Goal: Task Accomplishment & Management: Manage account settings

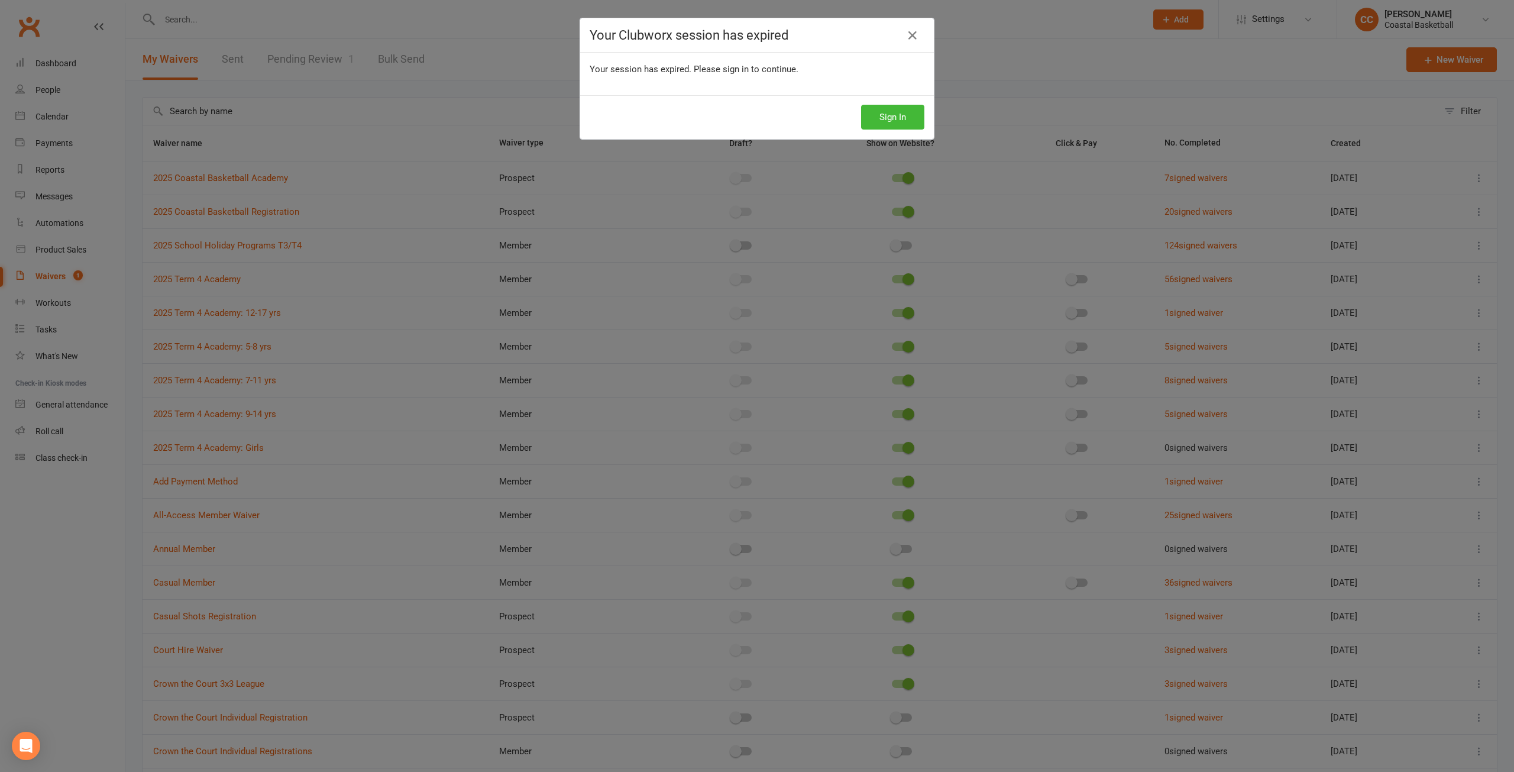
select select "100"
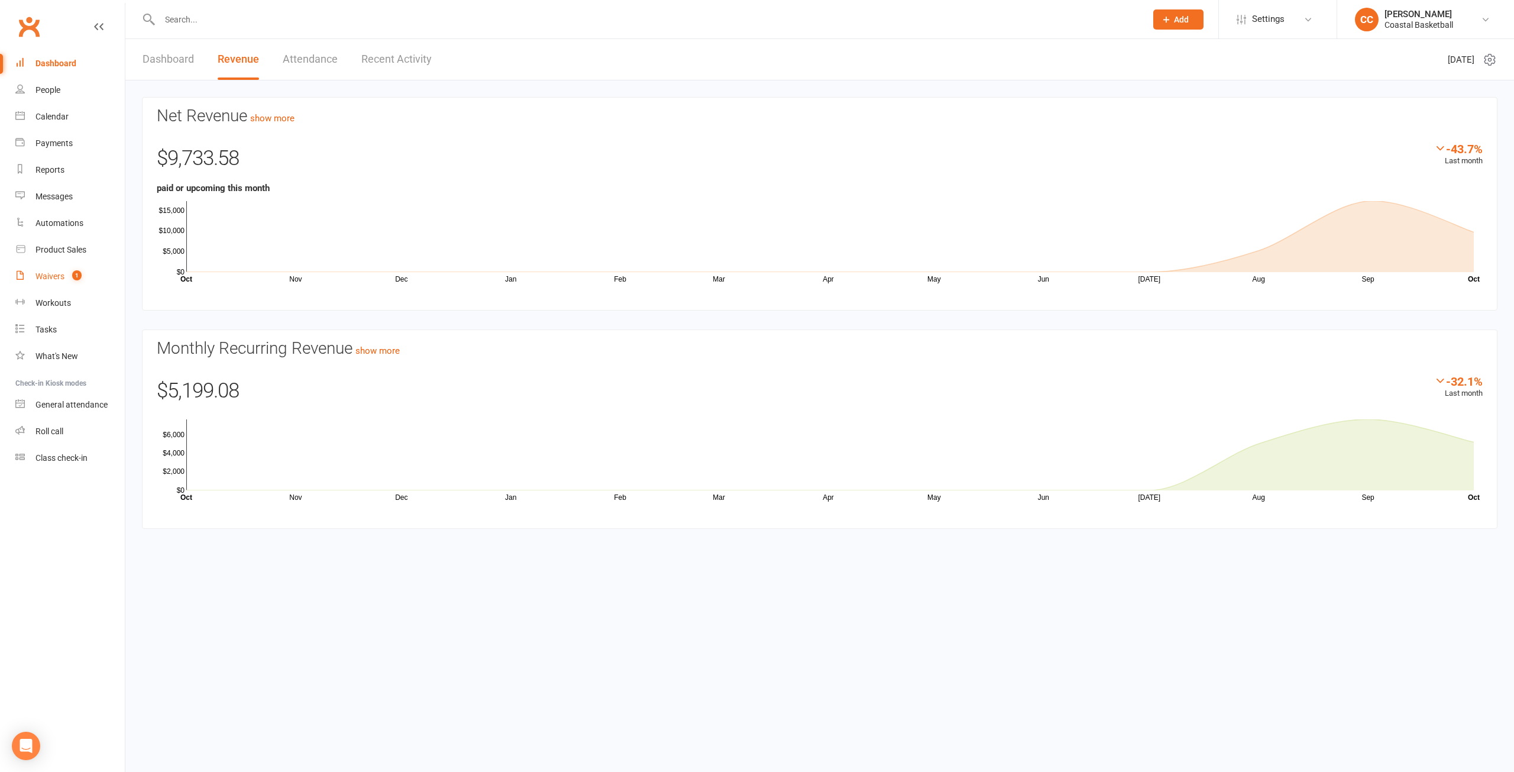
click at [46, 279] on div "Waivers" at bounding box center [49, 275] width 29 height 9
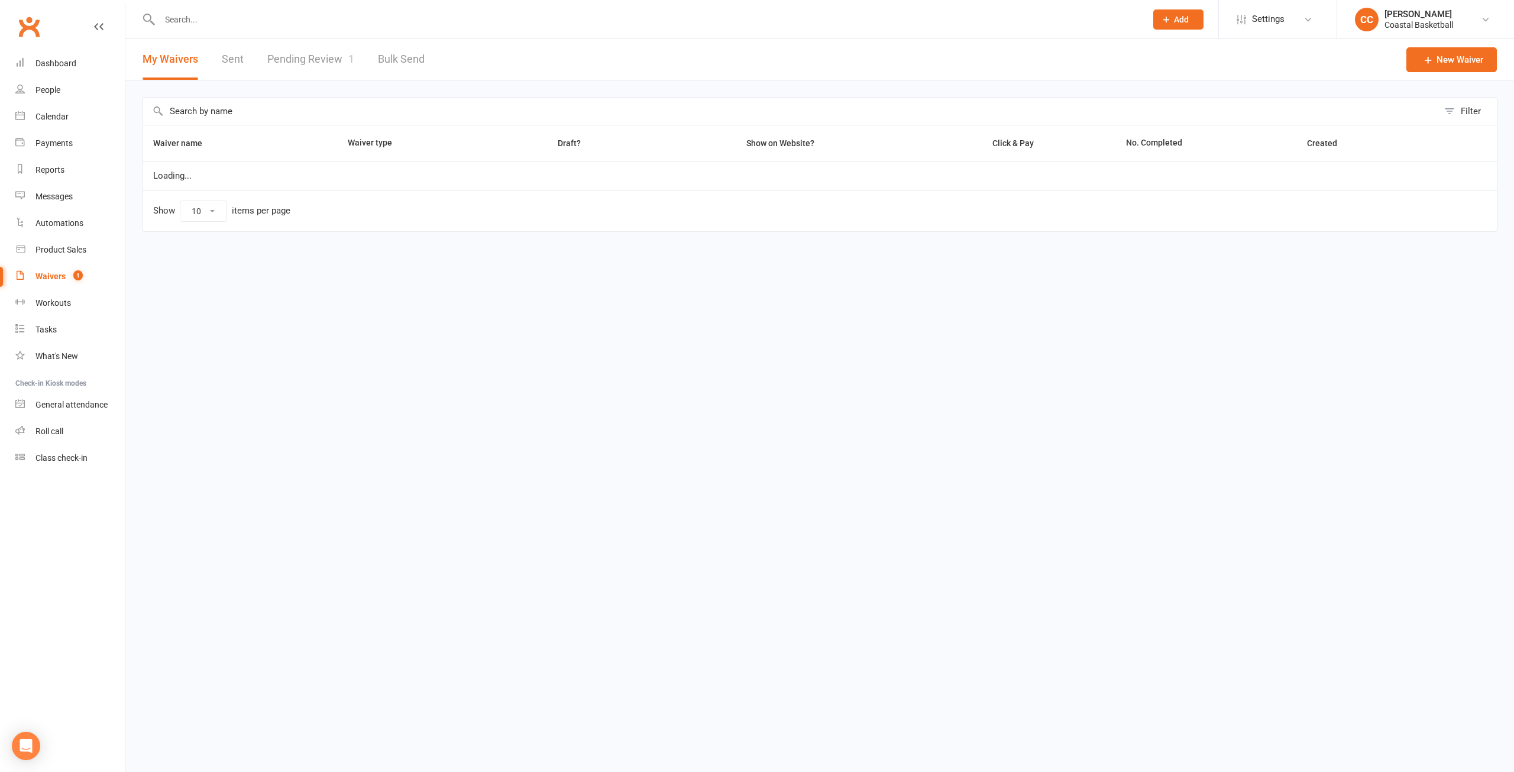
select select "100"
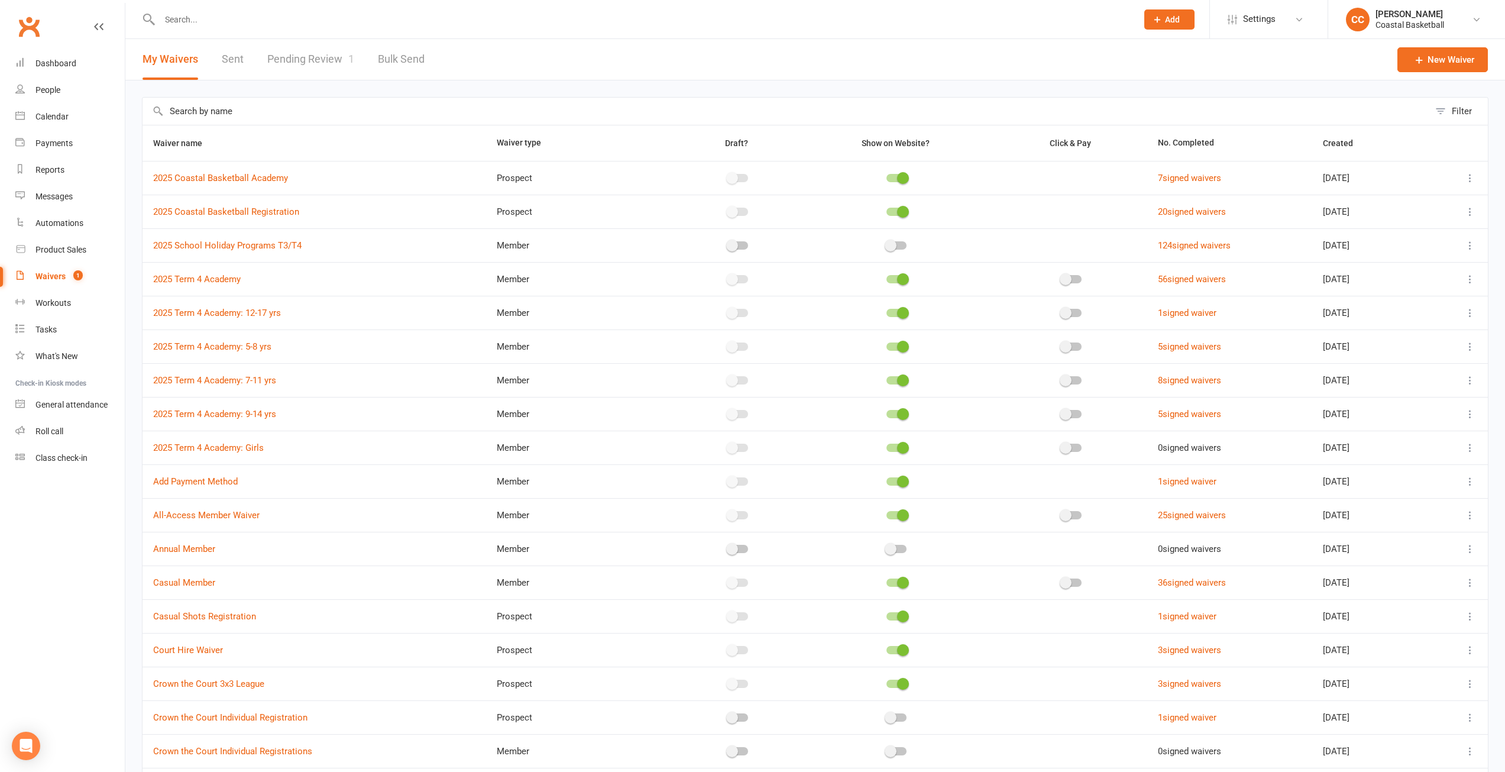
click at [326, 60] on link "Pending Review 1" at bounding box center [310, 59] width 87 height 41
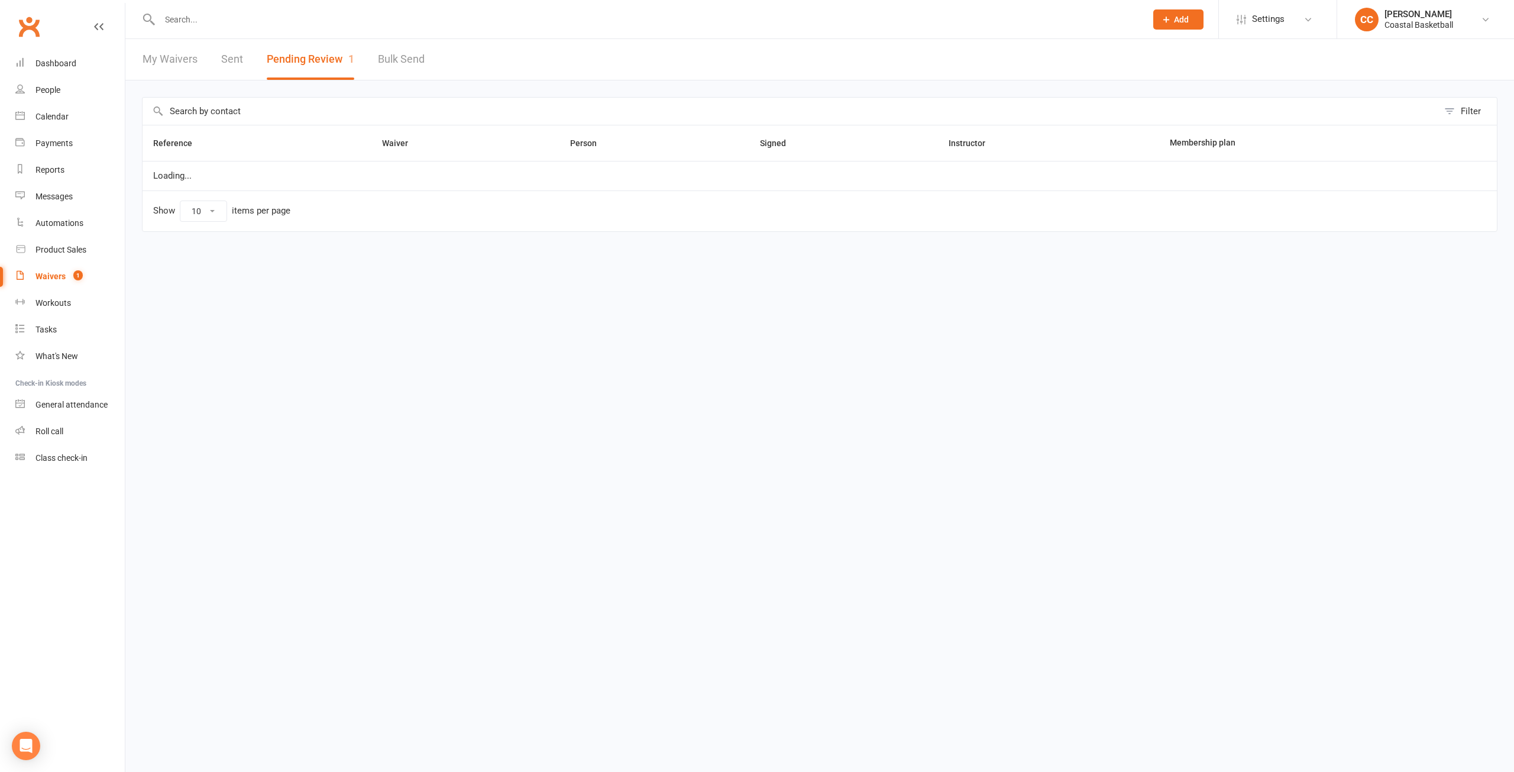
select select "25"
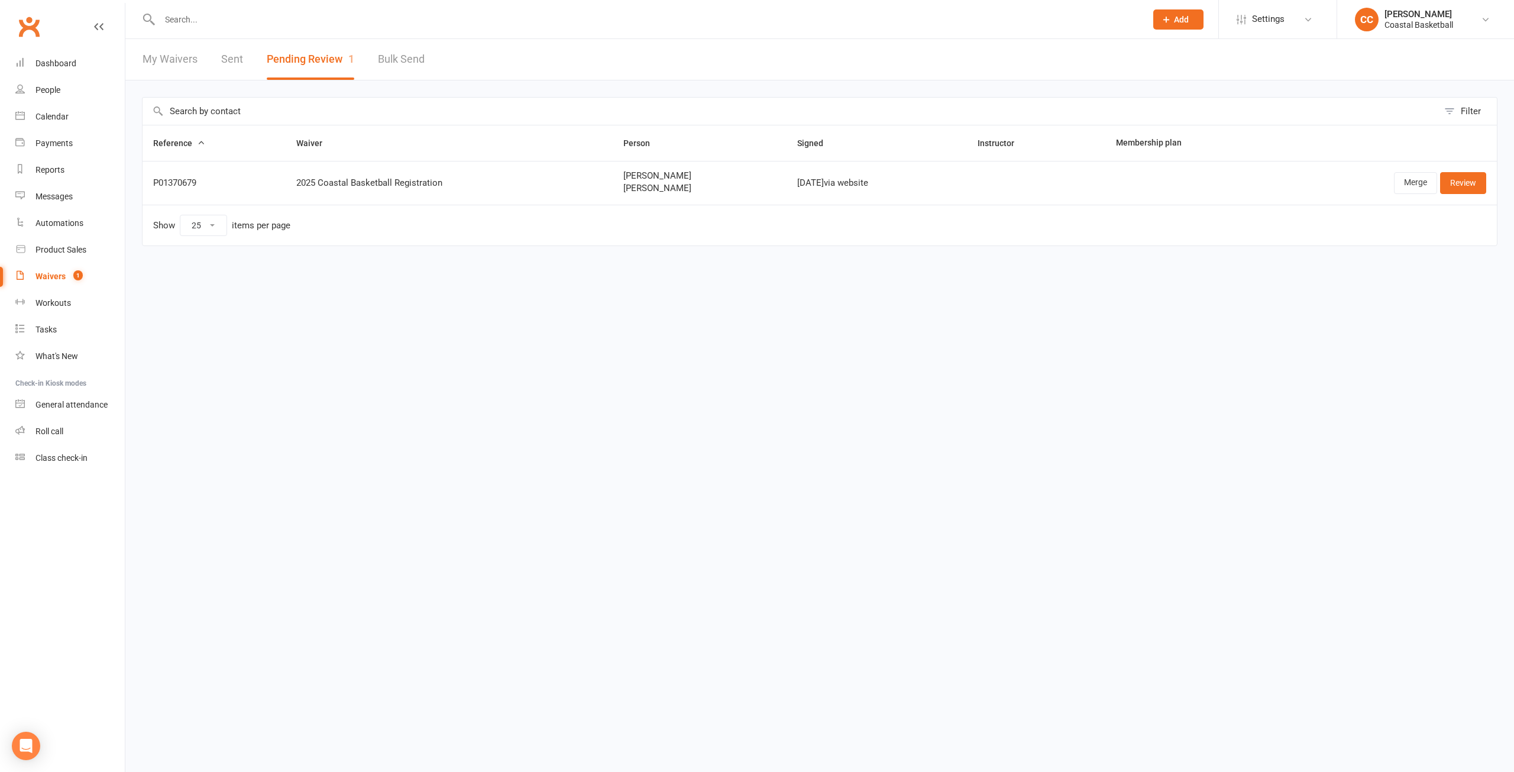
click at [1074, 296] on html "Prospect Member Non-attending contact Class / event Appointment Task Membership…" at bounding box center [757, 148] width 1514 height 296
